Goal: Task Accomplishment & Management: Use online tool/utility

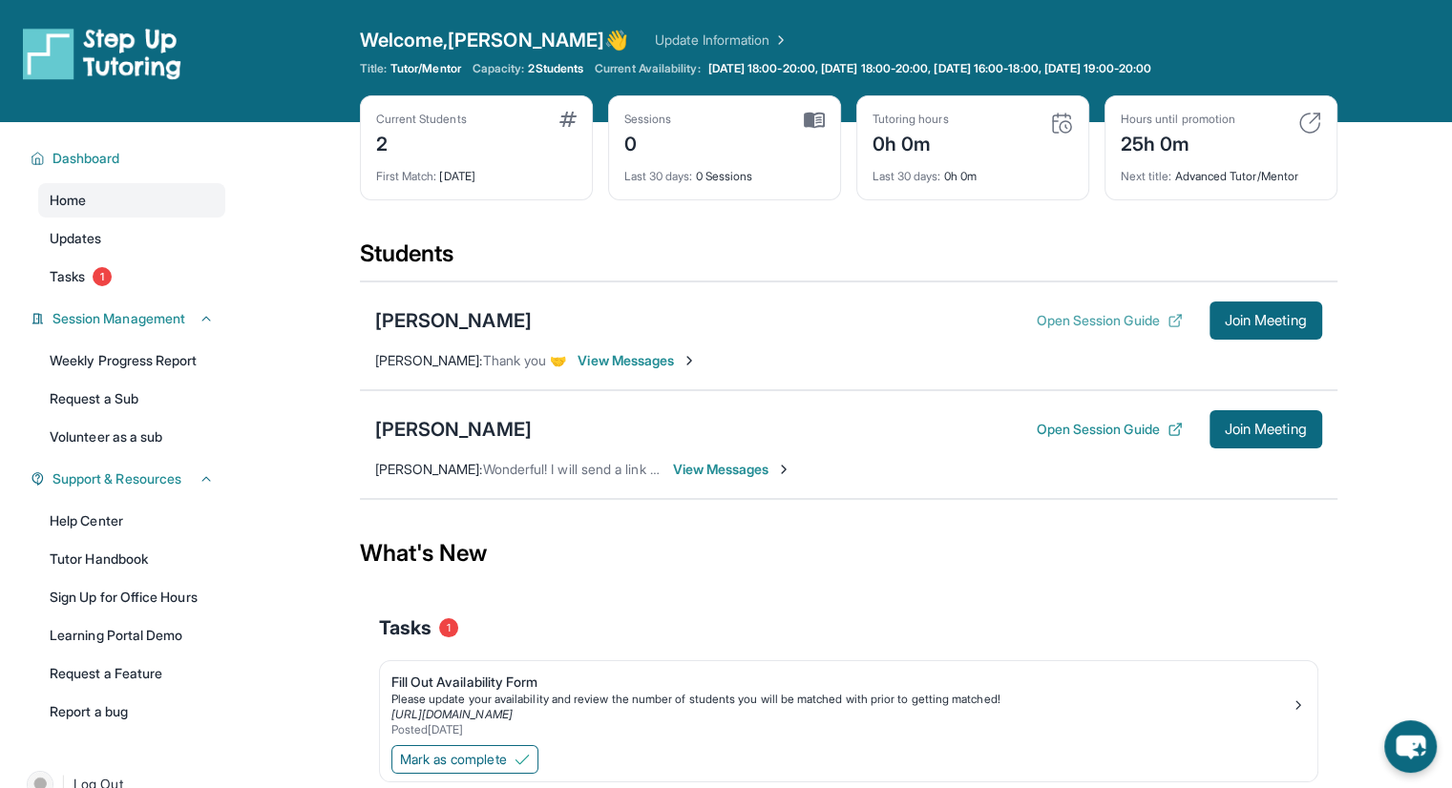
click at [1118, 323] on button "Open Session Guide" at bounding box center [1108, 320] width 146 height 19
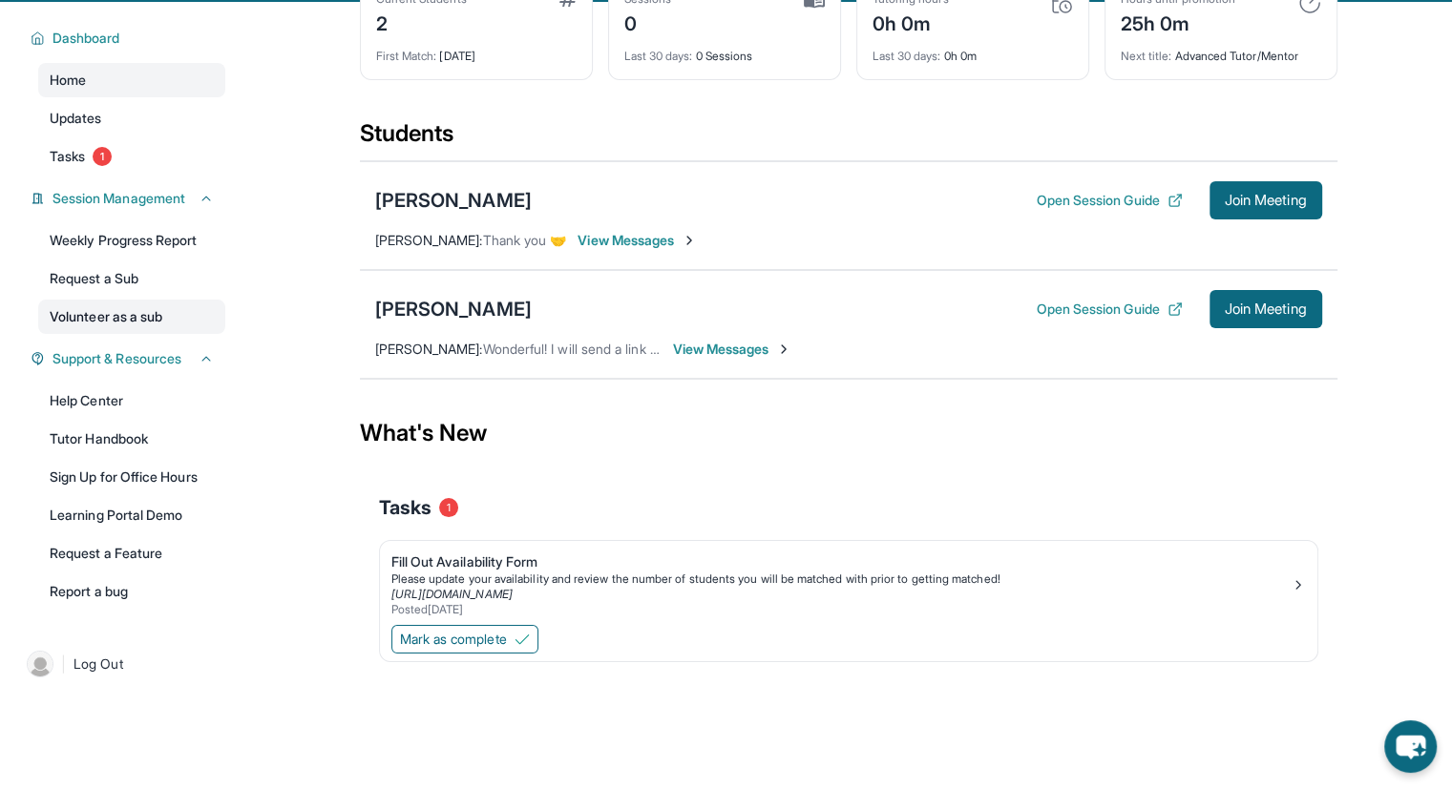
scroll to position [122, 0]
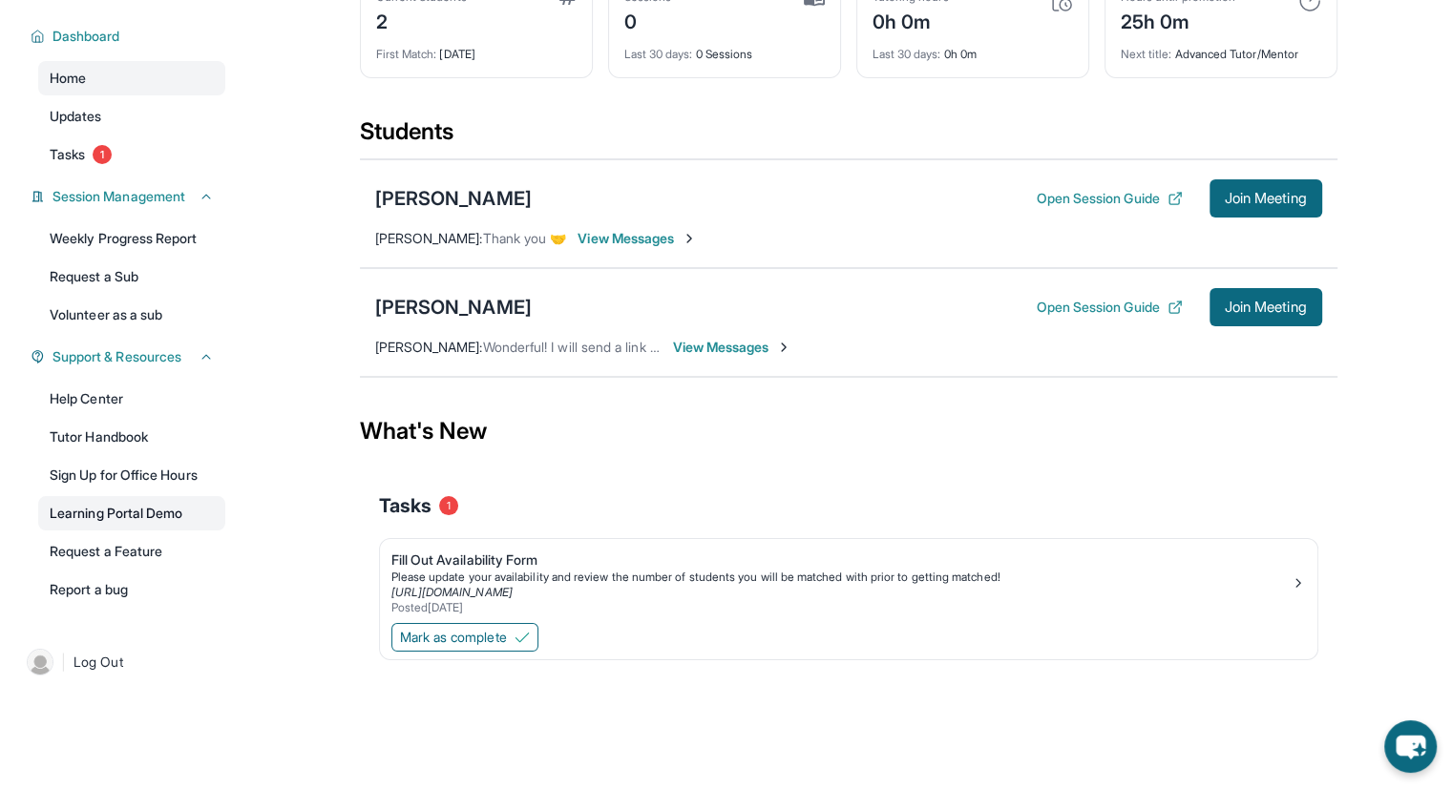
click at [180, 520] on link "Learning Portal Demo" at bounding box center [131, 513] width 187 height 34
click at [458, 199] on div "[PERSON_NAME]" at bounding box center [453, 198] width 157 height 27
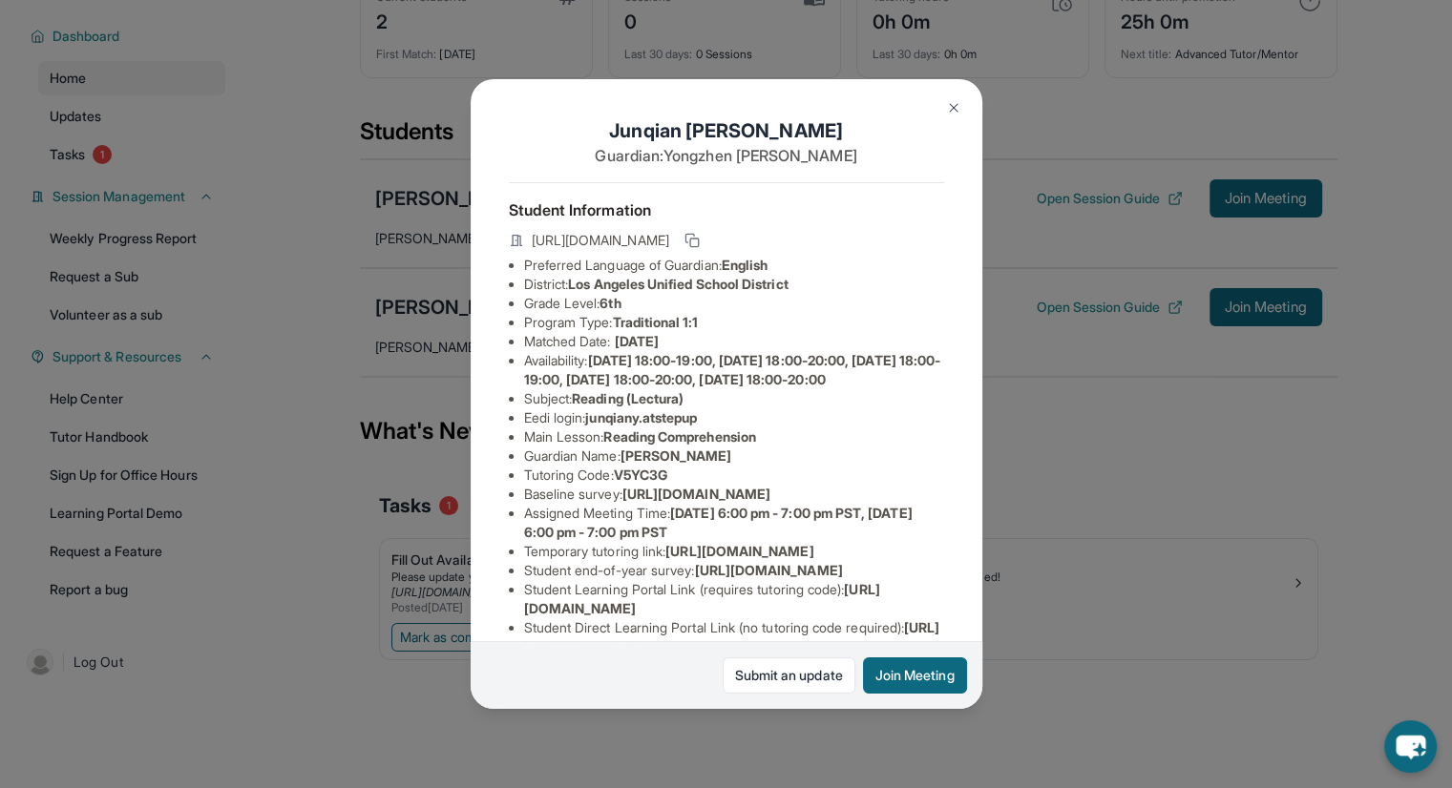
click at [946, 113] on img at bounding box center [953, 107] width 15 height 15
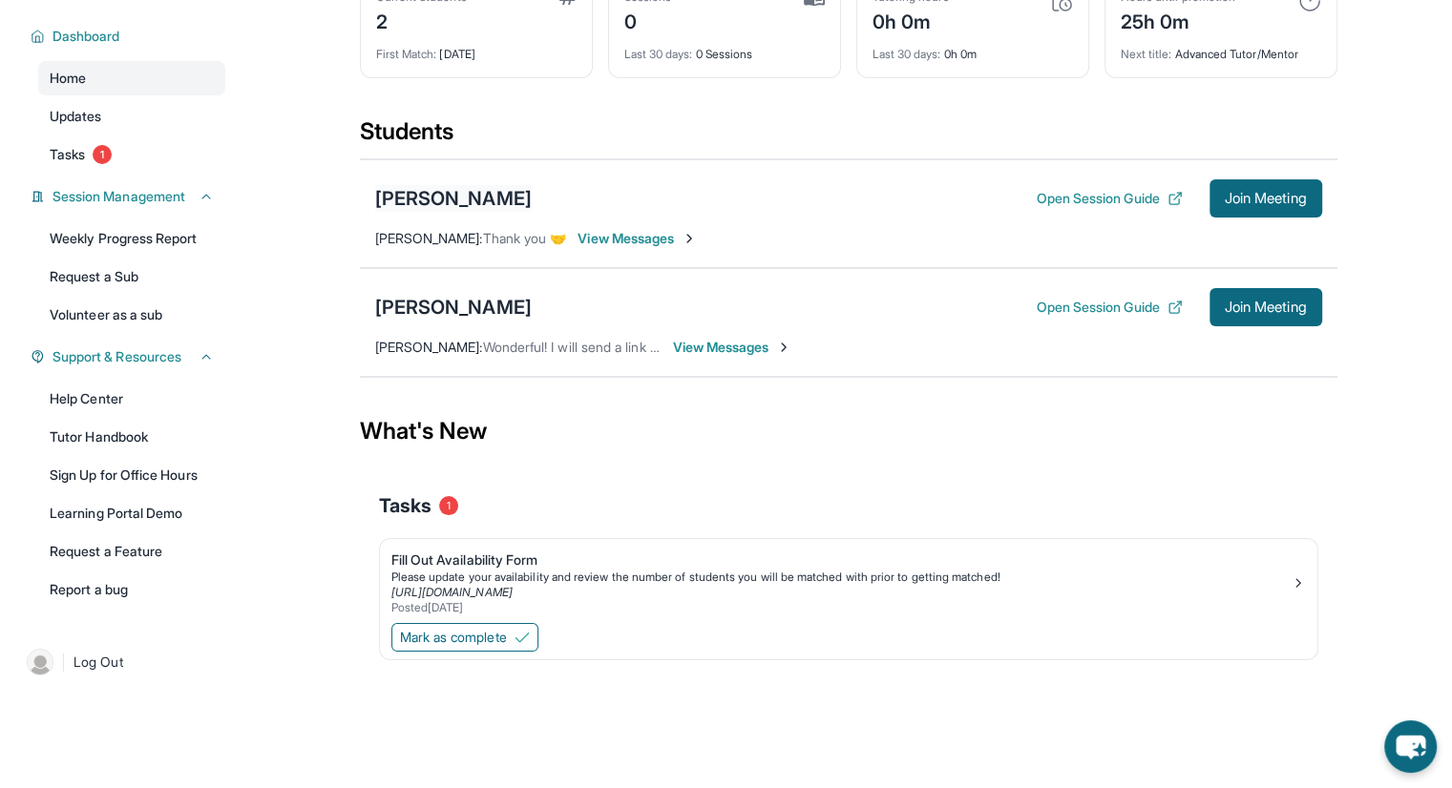
click at [458, 199] on div "[PERSON_NAME]" at bounding box center [453, 198] width 157 height 27
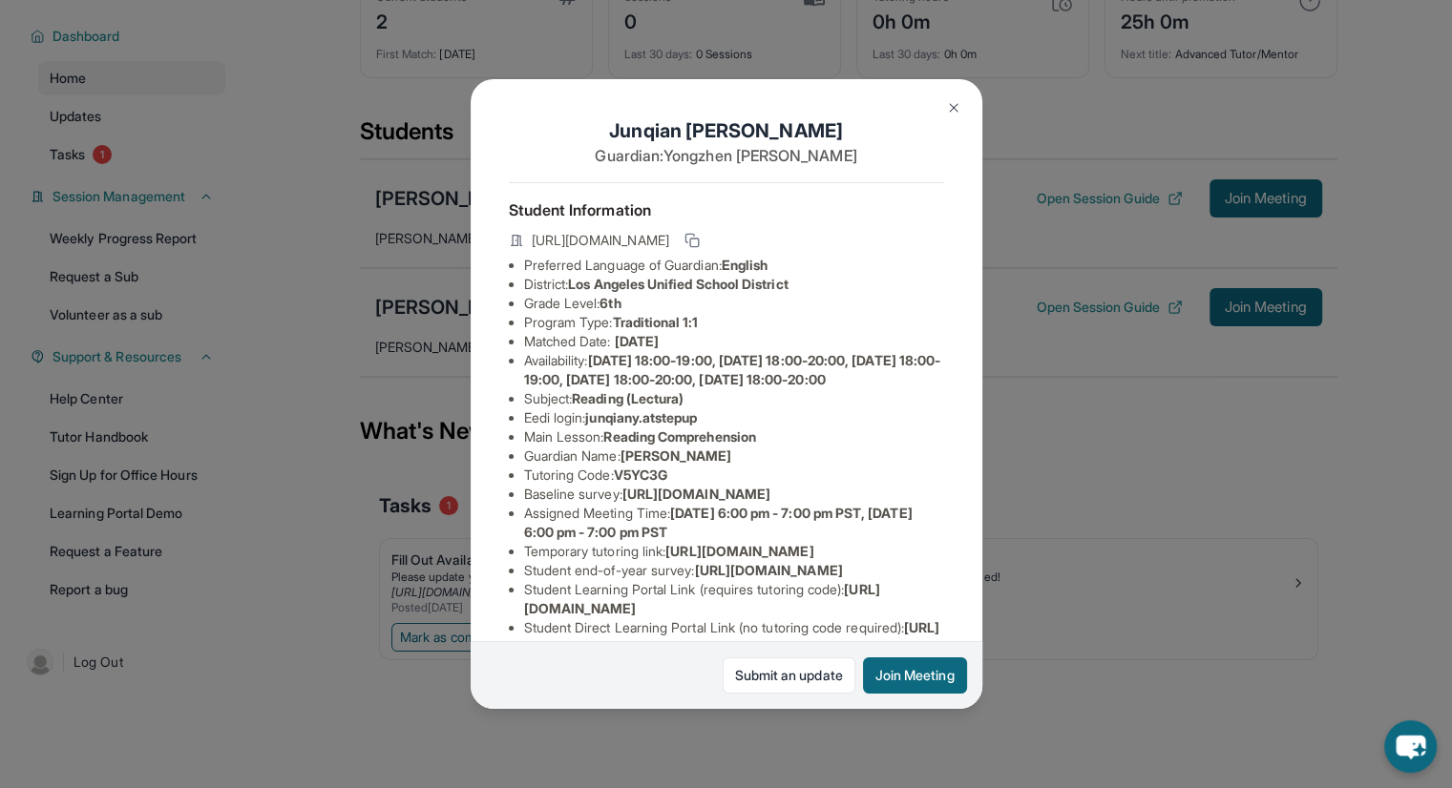
click at [1025, 486] on div "[PERSON_NAME] Guardian: [PERSON_NAME] Student Information [URL][DOMAIN_NAME] Pr…" at bounding box center [726, 394] width 1452 height 788
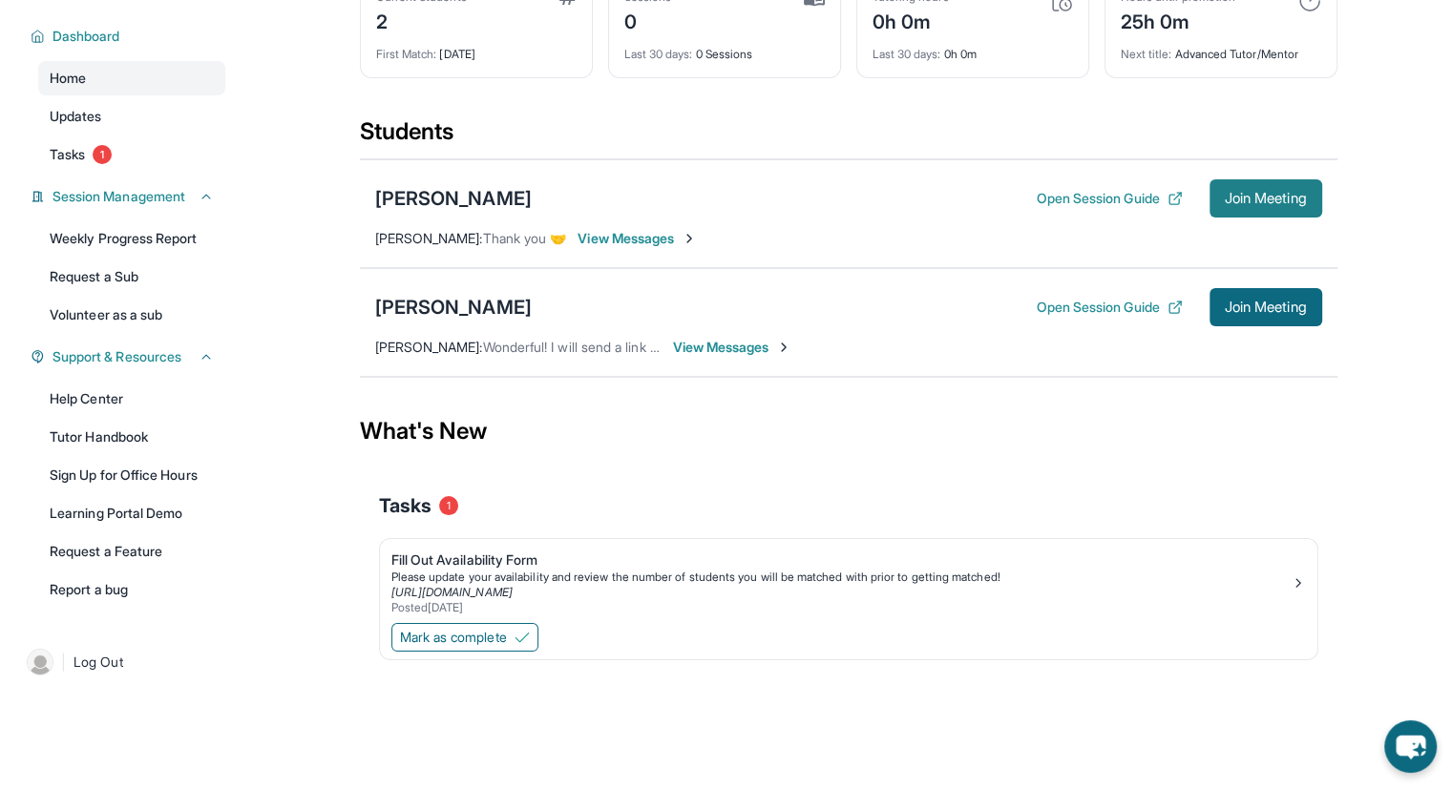
click at [1251, 195] on span "Join Meeting" at bounding box center [1265, 198] width 82 height 11
click at [1286, 203] on span "Join Meeting" at bounding box center [1265, 198] width 82 height 11
click at [424, 191] on div "[PERSON_NAME]" at bounding box center [453, 198] width 157 height 27
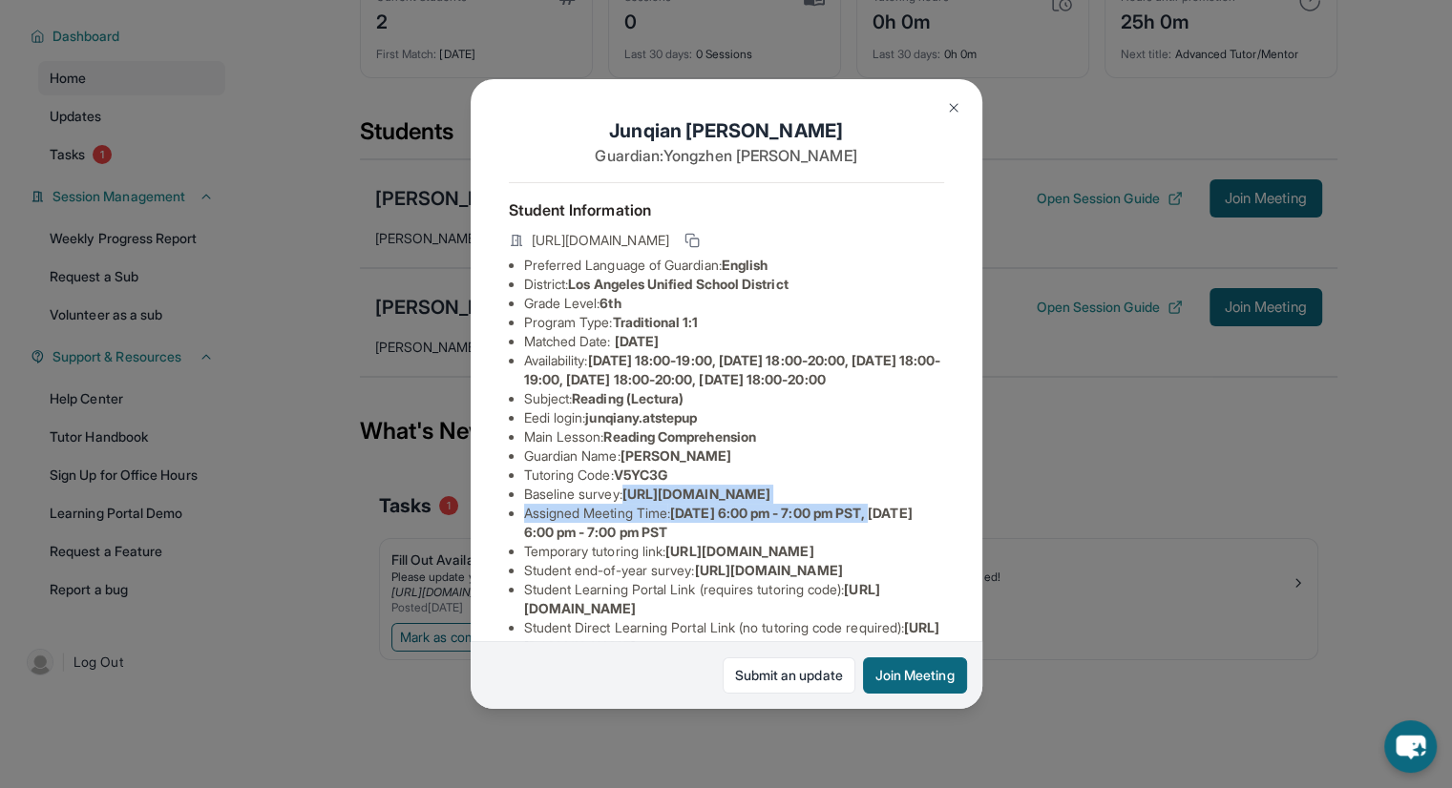
scroll to position [0, 688]
drag, startPoint x: 523, startPoint y: 547, endPoint x: 830, endPoint y: 579, distance: 309.0
click at [830, 579] on div "[PERSON_NAME] Guardian: [PERSON_NAME] Student Information [URL][DOMAIN_NAME] Pr…" at bounding box center [726, 394] width 512 height 631
copy span "[URL][DOMAIN_NAME]"
click at [961, 105] on button at bounding box center [953, 108] width 38 height 38
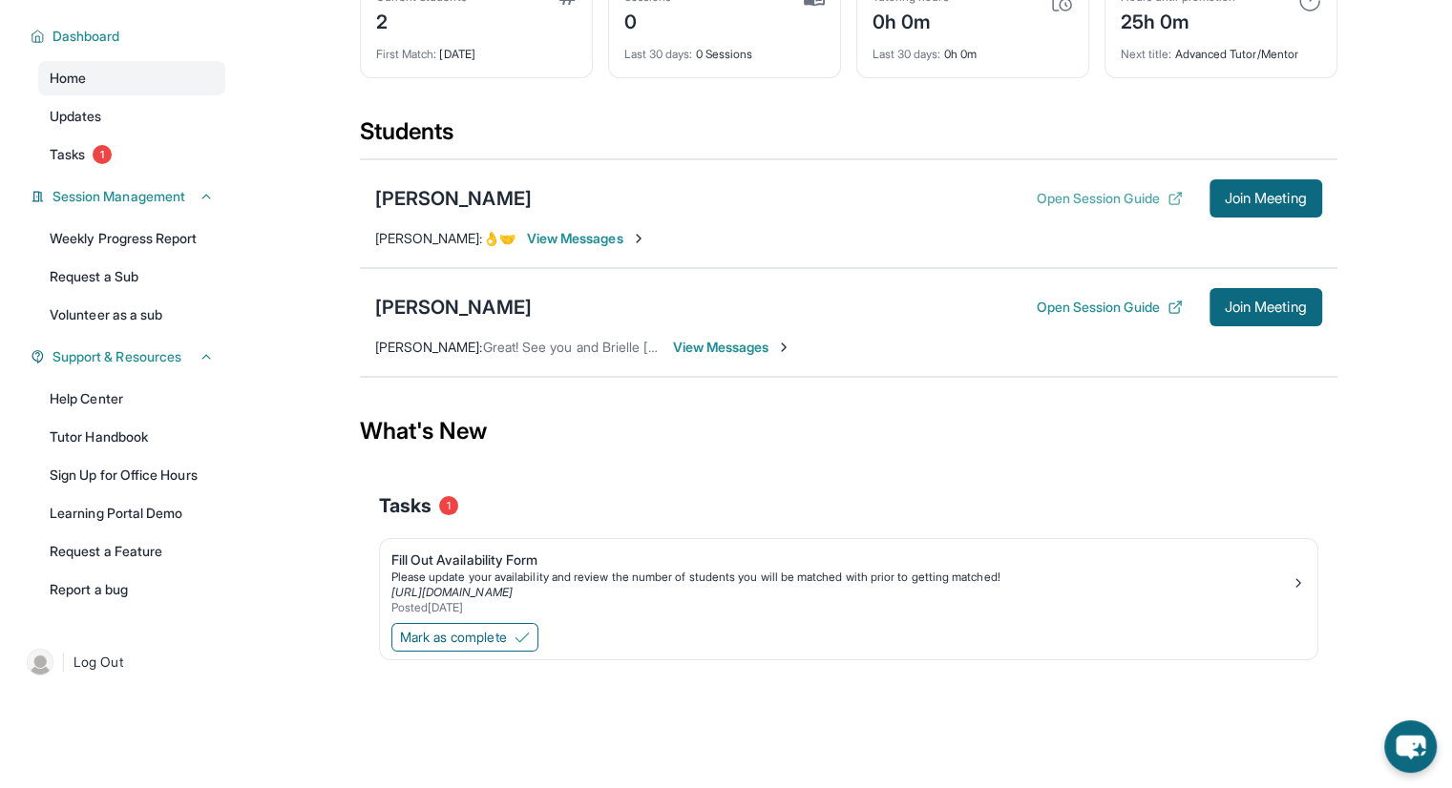
click at [1132, 196] on button "Open Session Guide" at bounding box center [1108, 198] width 146 height 19
